Goal: Communication & Community: Answer question/provide support

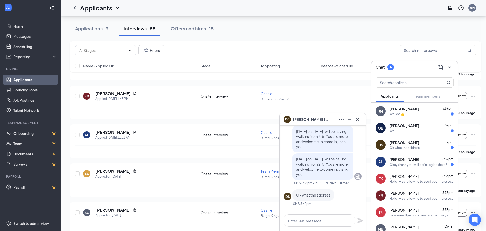
scroll to position [77, 0]
click at [322, 219] on textarea at bounding box center [320, 220] width 72 height 12
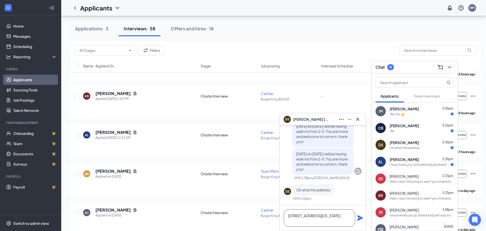
type textarea "[STREET_ADDRESS][US_STATE]"
click at [359, 220] on icon "Plane" at bounding box center [361, 218] width 6 height 6
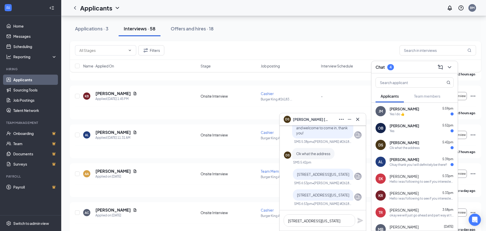
click at [401, 130] on div "Yes" at bounding box center [422, 131] width 64 height 4
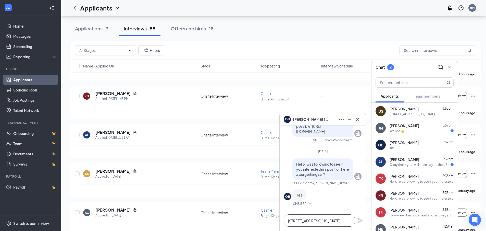
click at [338, 221] on textarea "[STREET_ADDRESS][US_STATE]" at bounding box center [320, 220] width 72 height 12
paste textarea "[DATE] on [DATE] i will be having walk ins from 2-5. You are more and welcome t…"
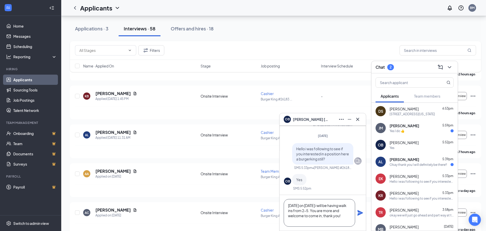
type textarea "[DATE] on [DATE] i will be having walk ins from 2-5. You are more and welcome t…"
click at [361, 214] on icon "Plane" at bounding box center [361, 213] width 6 height 6
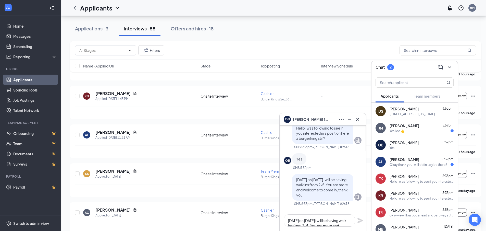
scroll to position [0, 0]
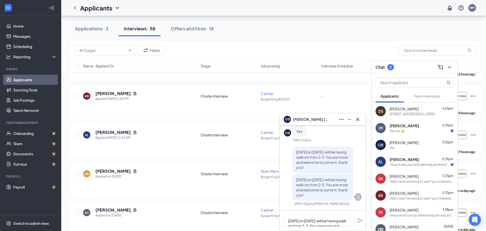
click at [415, 134] on div "[PERSON_NAME] 5:59pm Yes I do 👍" at bounding box center [415, 128] width 86 height 17
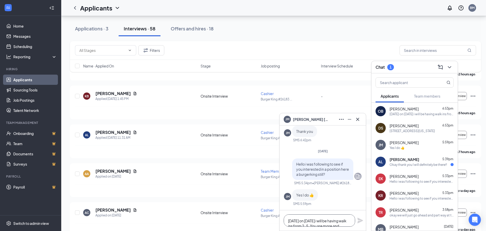
click at [331, 220] on textarea "[DATE] on [DATE] i will be having walk ins from 2-5. You are more and welcome t…" at bounding box center [320, 220] width 72 height 12
paste textarea "[DATE] on [DATE] i will be having walk ins from 2-5. You are more and welcome t…"
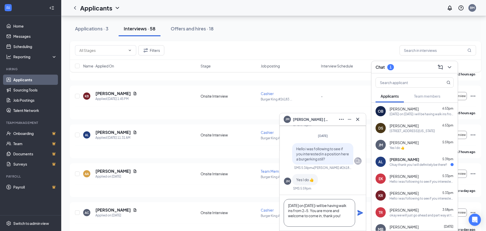
type textarea "[DATE] on [DATE] i will be having walk ins from 2-5. You are more and welcome t…"
click at [361, 211] on icon "Plane" at bounding box center [361, 213] width 6 height 6
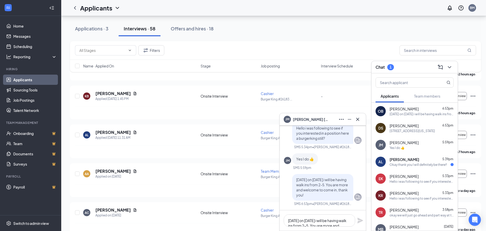
scroll to position [0, 0]
click at [418, 164] on div "Okay thank you I will definitely be there!!" at bounding box center [418, 164] width 57 height 4
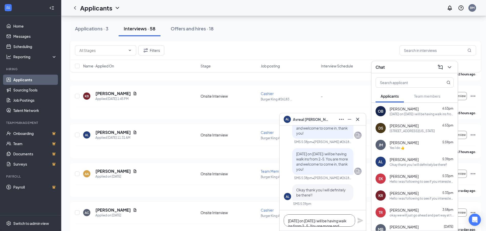
click at [326, 218] on textarea "[DATE] on [DATE] i will be having walk ins from 2-5. You are more and welcome t…" at bounding box center [320, 220] width 72 height 12
type textarea "t"
type textarea "Thank you!"
click at [362, 218] on icon "Plane" at bounding box center [361, 220] width 6 height 6
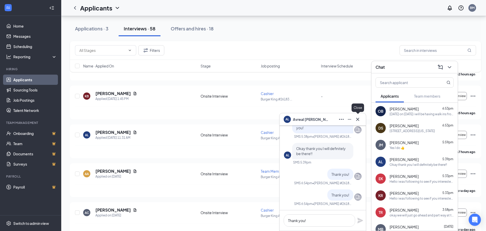
click at [350, 119] on icon "Minimize" at bounding box center [350, 119] width 6 height 6
